Goal: Find contact information: Find contact information

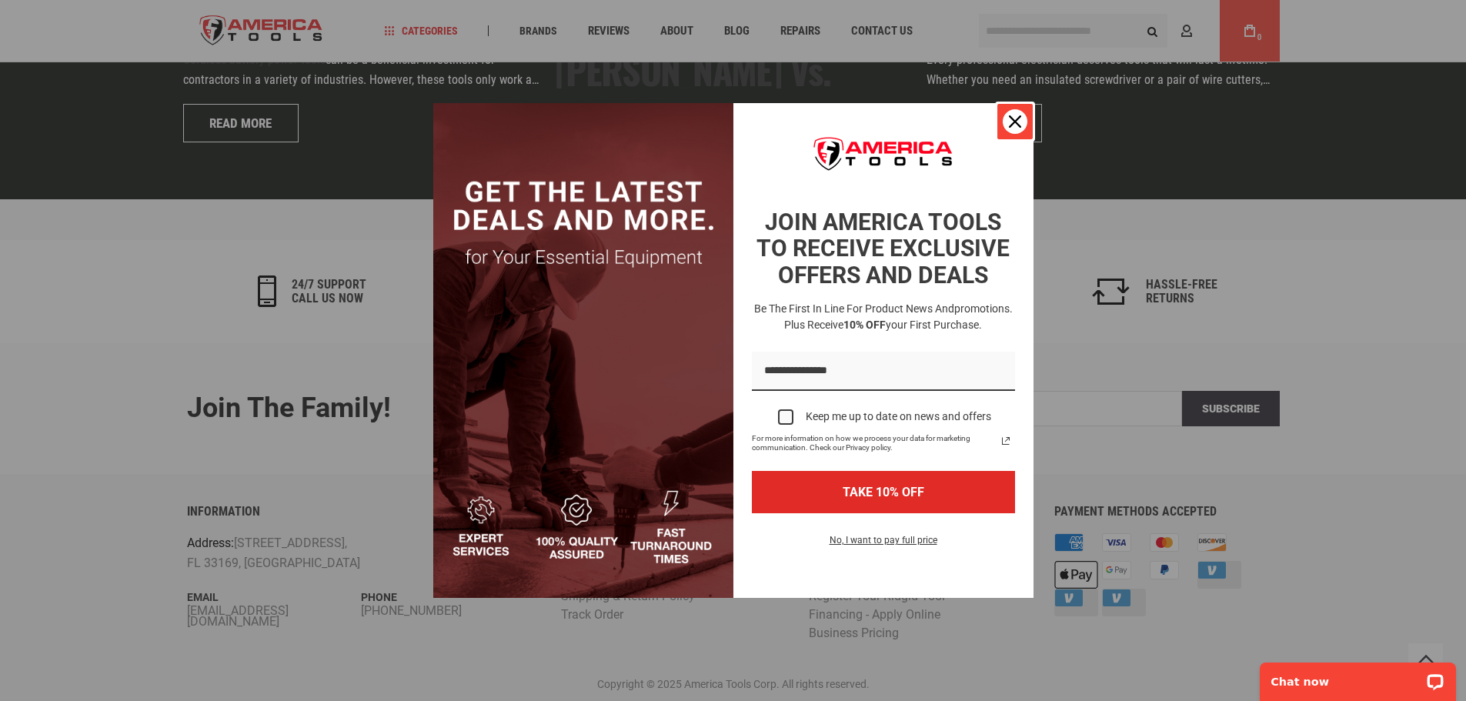
click at [1016, 120] on icon "close icon" at bounding box center [1015, 121] width 12 height 12
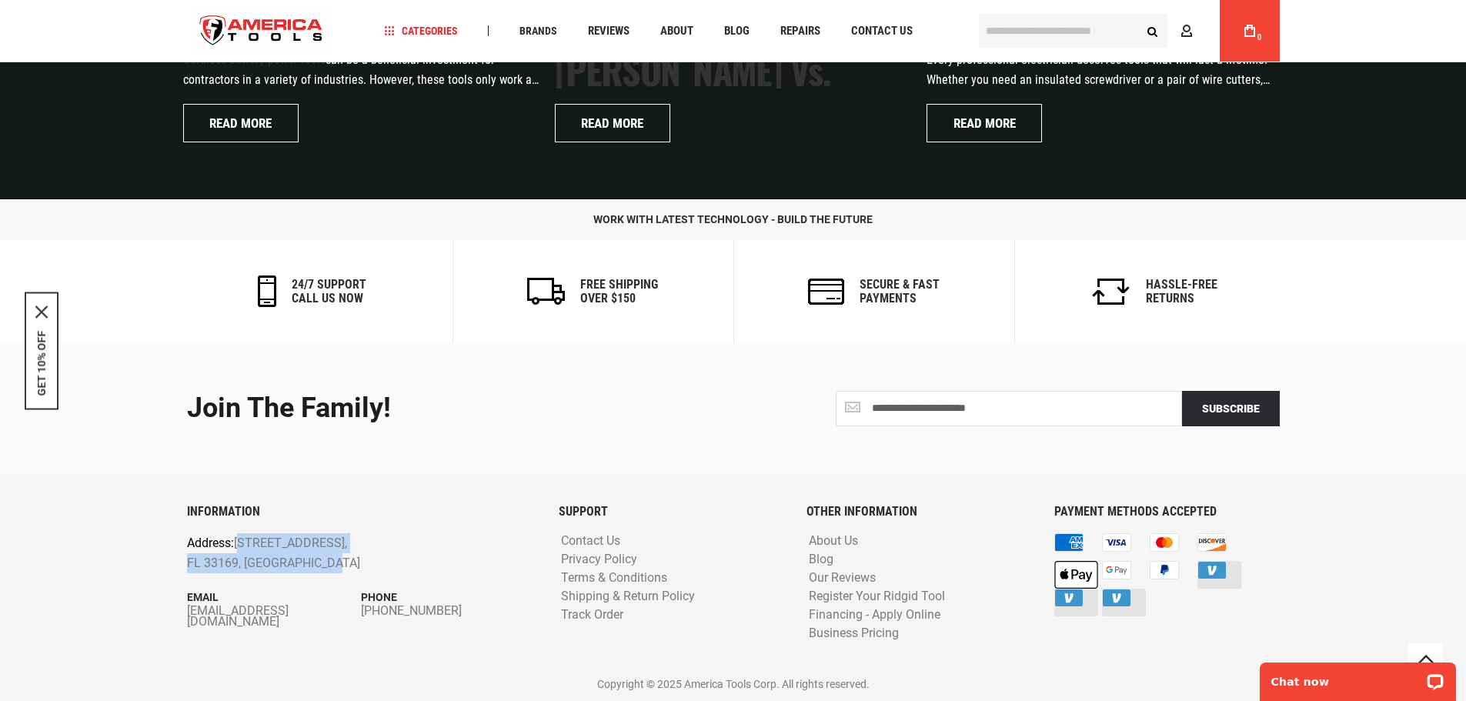
drag, startPoint x: 250, startPoint y: 542, endPoint x: 419, endPoint y: 557, distance: 170.0
click at [419, 557] on p "Address: [STREET_ADDRESS]" at bounding box center [326, 552] width 279 height 39
copy p "[STREET_ADDRESS]"
click at [282, 586] on div "INFORMATION Address: [STREET_ADDRESS] Email [EMAIL_ADDRESS][DOMAIN_NAME] Phone …" at bounding box center [361, 587] width 372 height 164
click at [219, 566] on p "Address: [STREET_ADDRESS]" at bounding box center [326, 552] width 279 height 39
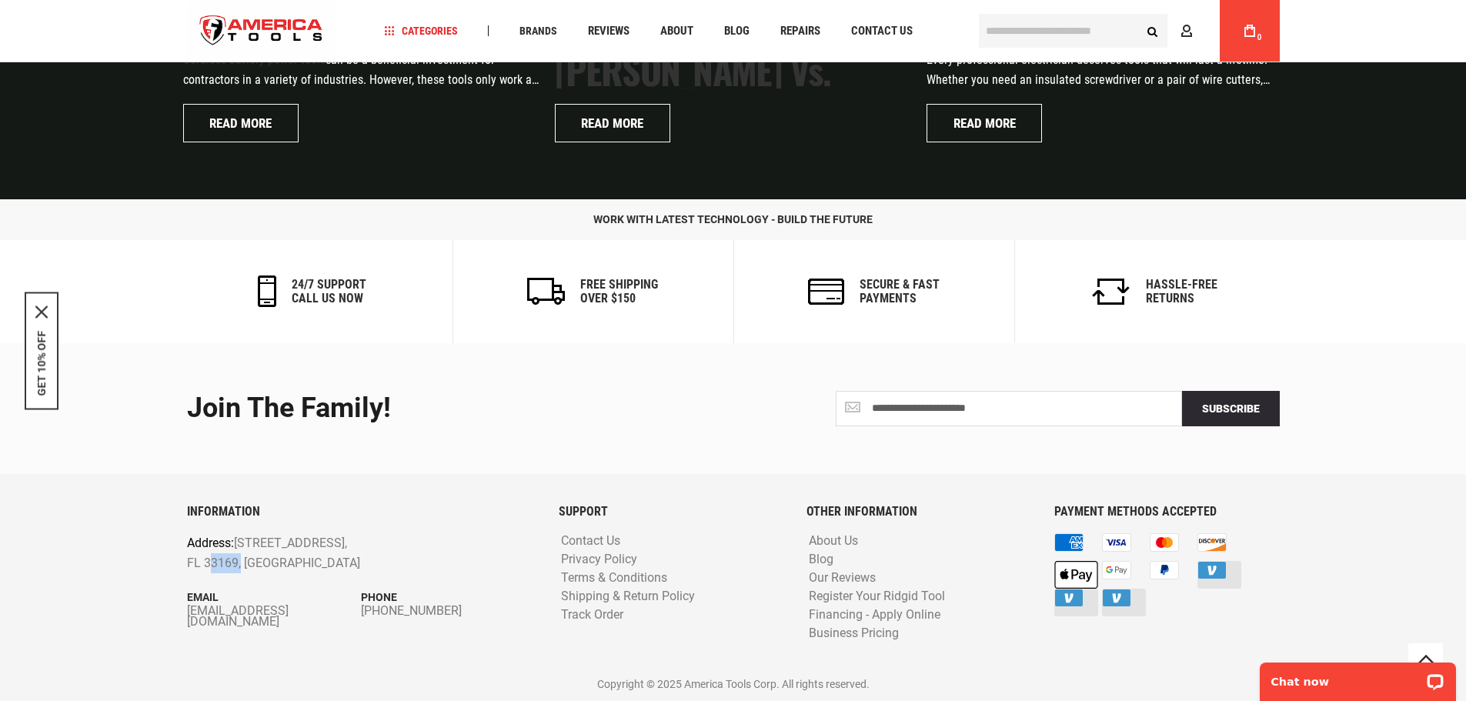
click at [219, 565] on p "Address: [STREET_ADDRESS]" at bounding box center [326, 552] width 279 height 39
copy p "33169"
click at [355, 545] on p "Address: [STREET_ADDRESS]" at bounding box center [326, 552] width 279 height 39
copy p "[GEOGRAPHIC_DATA]"
